Goal: Navigation & Orientation: Find specific page/section

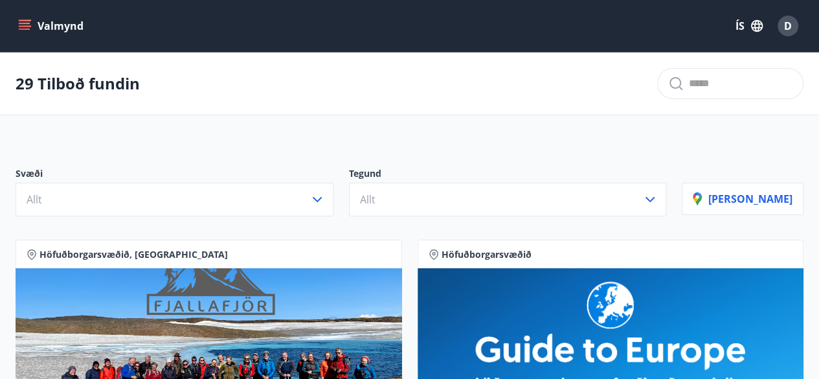
click at [30, 25] on icon "menu" at bounding box center [24, 25] width 13 height 13
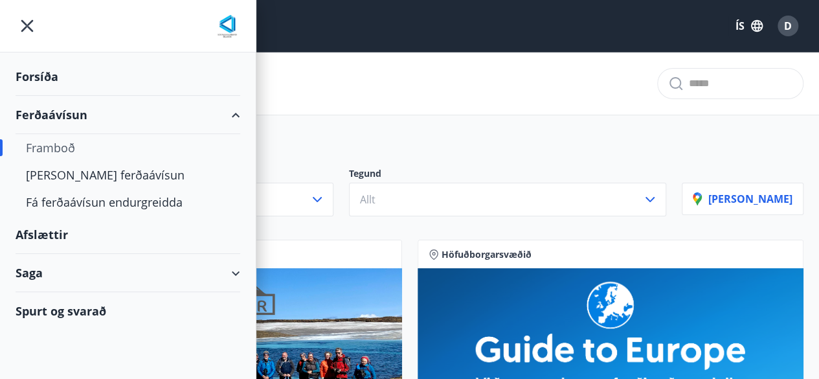
click at [27, 230] on div "Afslættir" at bounding box center [128, 235] width 225 height 38
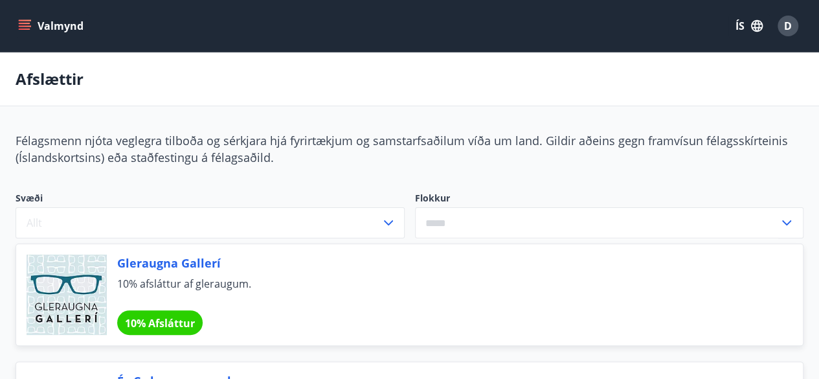
click at [26, 23] on icon "menu" at bounding box center [25, 23] width 12 height 1
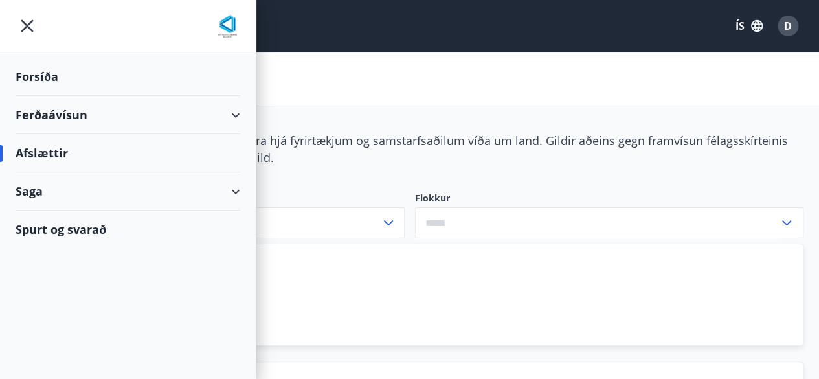
click at [47, 68] on div "Forsíða" at bounding box center [128, 77] width 225 height 38
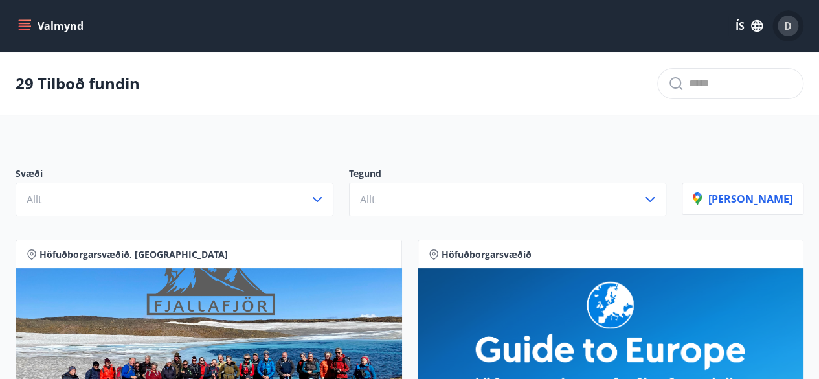
click at [794, 18] on div "D" at bounding box center [788, 26] width 21 height 21
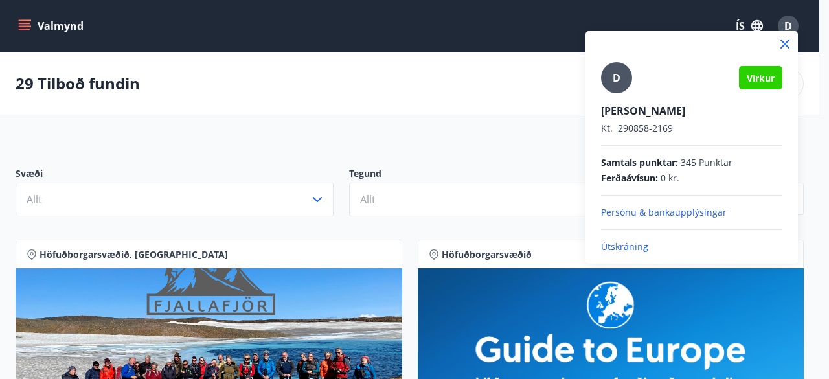
click at [555, 131] on div at bounding box center [414, 189] width 829 height 379
